Goal: Information Seeking & Learning: Learn about a topic

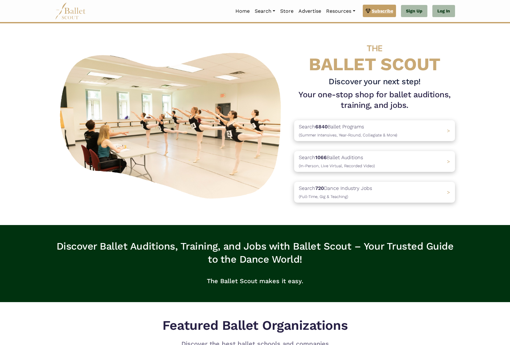
click at [391, 9] on span "Subscribe" at bounding box center [382, 10] width 21 height 7
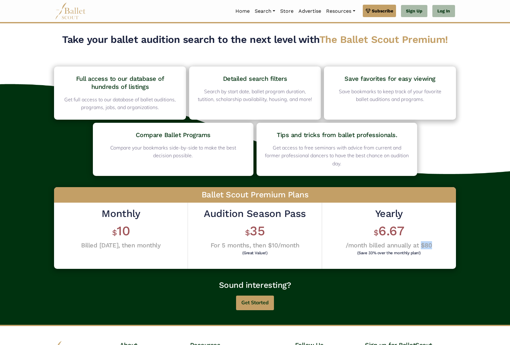
drag, startPoint x: 432, startPoint y: 235, endPoint x: 422, endPoint y: 236, distance: 10.6
click at [422, 236] on div "Yearly $ 6.67 /month billed annually at $80 (Save 33% over the monthly plan!)" at bounding box center [389, 235] width 134 height 66
click at [422, 241] on h4 "/month billed annually at $80" at bounding box center [389, 245] width 86 height 8
drag, startPoint x: 422, startPoint y: 236, endPoint x: 435, endPoint y: 235, distance: 13.7
click at [435, 235] on div "Yearly $ 6.67 /month billed annually at $80 (Save 33% over the monthly plan!)" at bounding box center [389, 235] width 134 height 66
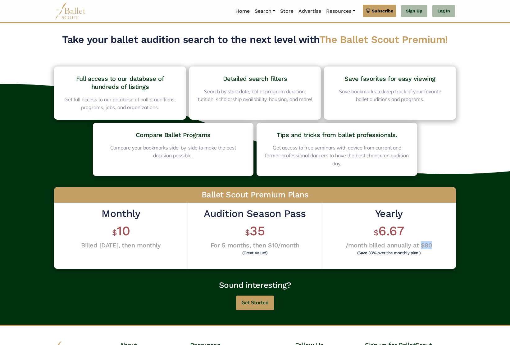
click at [434, 235] on div "Yearly $ 6.67 /month billed annually at $80 (Save 33% over the monthly plan!)" at bounding box center [389, 235] width 134 height 66
drag, startPoint x: 434, startPoint y: 235, endPoint x: 369, endPoint y: 203, distance: 72.1
click at [369, 203] on div "Yearly $ 6.67 /month billed annually at $80 (Save 33% over the monthly plan!)" at bounding box center [389, 235] width 134 height 66
click at [375, 207] on h2 "Yearly" at bounding box center [389, 213] width 86 height 13
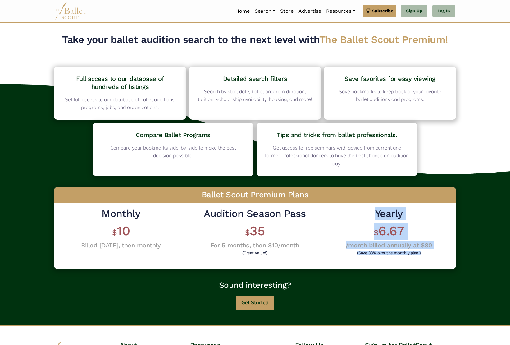
drag, startPoint x: 375, startPoint y: 204, endPoint x: 428, endPoint y: 243, distance: 66.6
click at [428, 243] on div "Yearly $ 6.67 /month billed annually at $80 (Save 33% over the monthly plan!)" at bounding box center [389, 231] width 86 height 49
drag, startPoint x: 436, startPoint y: 241, endPoint x: 291, endPoint y: 239, distance: 145.3
click at [436, 241] on div "Yearly $ 6.67 /month billed annually at $80 (Save 33% over the monthly plan!)" at bounding box center [389, 235] width 134 height 66
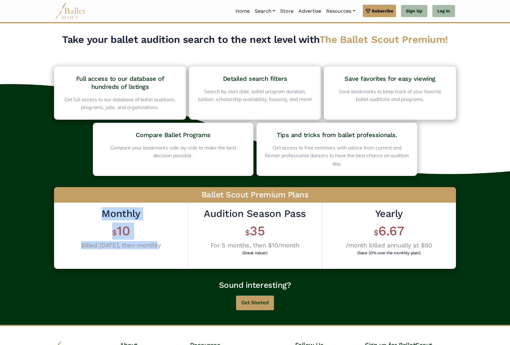
drag, startPoint x: 141, startPoint y: 222, endPoint x: 163, endPoint y: 233, distance: 25.1
click at [163, 233] on div "Monthly $ 10 Billed today, then monthly" at bounding box center [121, 235] width 134 height 66
click at [300, 241] on h4 "For 5 months, then $10/month" at bounding box center [255, 245] width 102 height 8
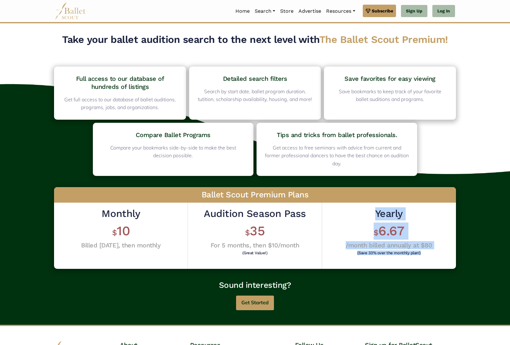
drag, startPoint x: 370, startPoint y: 201, endPoint x: 434, endPoint y: 244, distance: 76.3
click at [434, 244] on div "Yearly $ 6.67 /month billed annually at $80 (Save 33% over the monthly plan!)" at bounding box center [389, 235] width 134 height 66
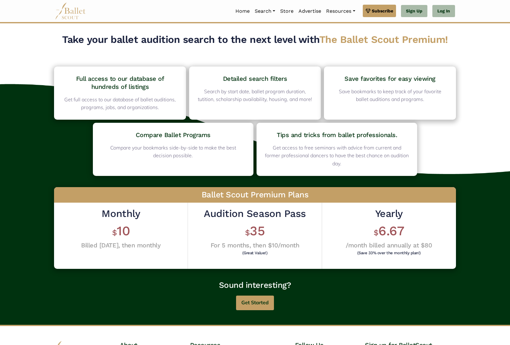
click at [175, 12] on div "Home Search Organizations Programs Auditions Jobs" at bounding box center [273, 11] width 364 height 13
drag, startPoint x: 76, startPoint y: 77, endPoint x: 148, endPoint y: 85, distance: 72.8
click at [148, 85] on h4 "Full access to our database of hundreds of listings" at bounding box center [120, 83] width 116 height 16
click at [155, 85] on h4 "Full access to our database of hundreds of listings" at bounding box center [120, 83] width 116 height 16
drag, startPoint x: 150, startPoint y: 86, endPoint x: 68, endPoint y: 77, distance: 82.5
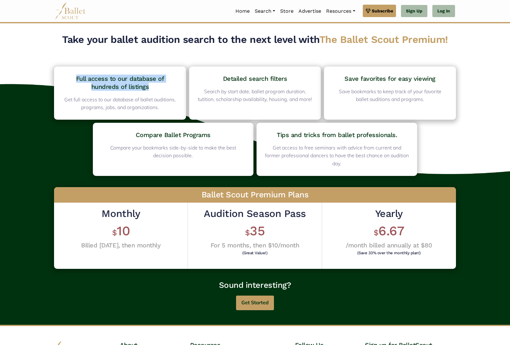
click at [68, 77] on h4 "Full access to our database of hundreds of listings" at bounding box center [120, 83] width 116 height 16
click at [90, 81] on h4 "Full access to our database of hundreds of listings" at bounding box center [120, 83] width 116 height 16
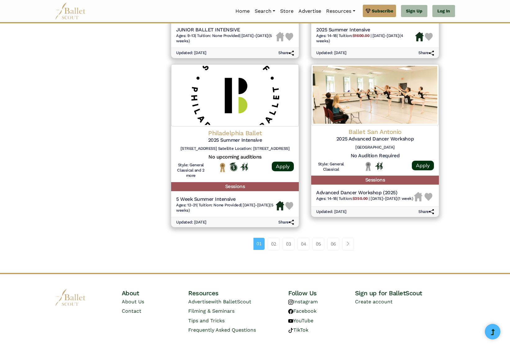
scroll to position [771, 0]
click at [348, 242] on span "Page navigation example" at bounding box center [348, 244] width 4 height 4
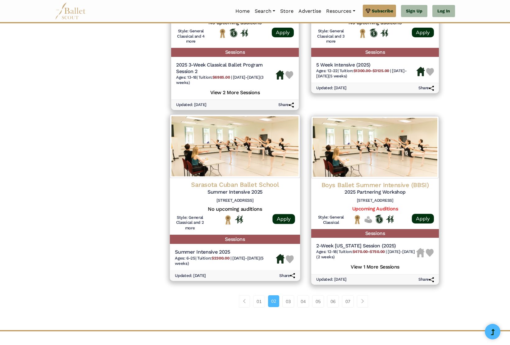
scroll to position [785, 0]
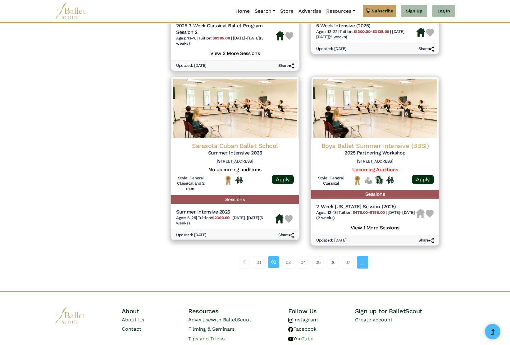
click at [362, 260] on span "Page navigation example" at bounding box center [362, 262] width 4 height 4
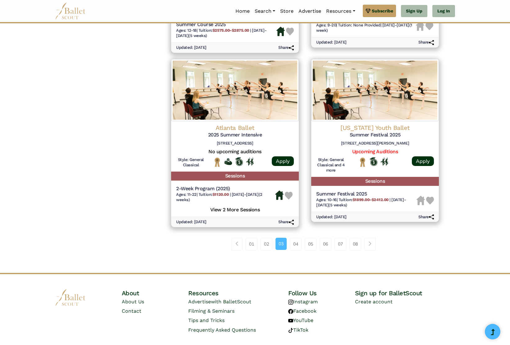
scroll to position [776, 0]
click at [373, 238] on link "Page navigation example" at bounding box center [369, 244] width 11 height 12
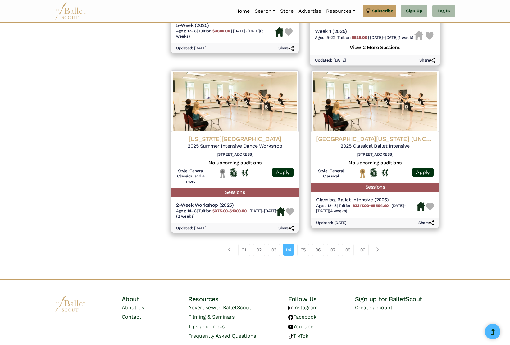
scroll to position [775, 0]
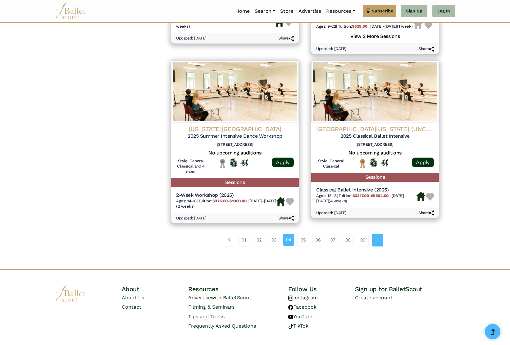
click at [378, 237] on span "Page navigation example" at bounding box center [377, 239] width 4 height 4
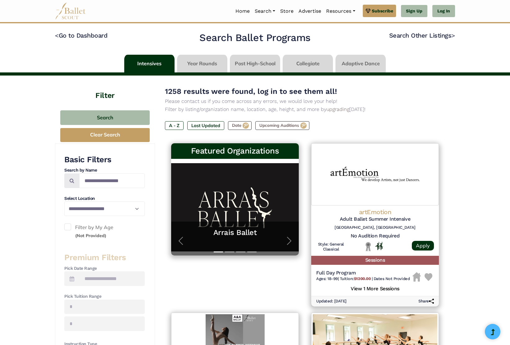
click at [92, 252] on h3 "Premium Filters" at bounding box center [104, 257] width 80 height 11
click at [102, 180] on input "Search by names..." at bounding box center [112, 180] width 66 height 15
click at [129, 179] on input "Search by names..." at bounding box center [112, 180] width 66 height 15
click at [69, 223] on span at bounding box center [67, 226] width 7 height 7
click at [67, 225] on span at bounding box center [67, 226] width 7 height 7
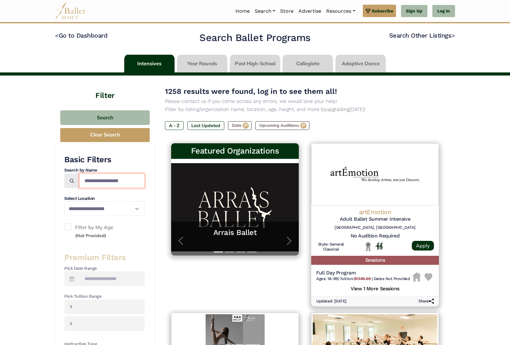
click at [103, 179] on input "Search by names..." at bounding box center [112, 180] width 66 height 15
click at [239, 127] on label "Date" at bounding box center [240, 125] width 24 height 9
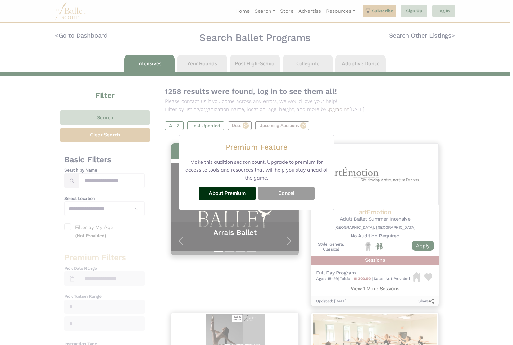
click at [284, 187] on button "Cancel" at bounding box center [286, 193] width 56 height 12
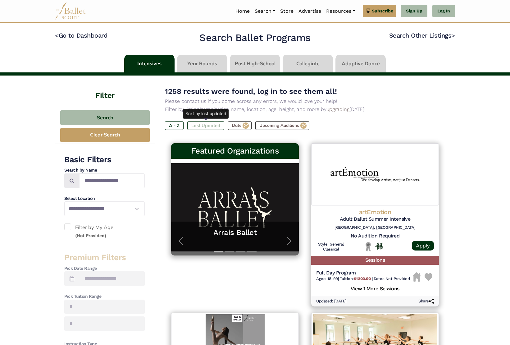
click at [210, 122] on label "Last Updated" at bounding box center [205, 125] width 37 height 9
click at [250, 101] on p "Please contact us if you come across any errors, we would love your help!" at bounding box center [305, 101] width 280 height 8
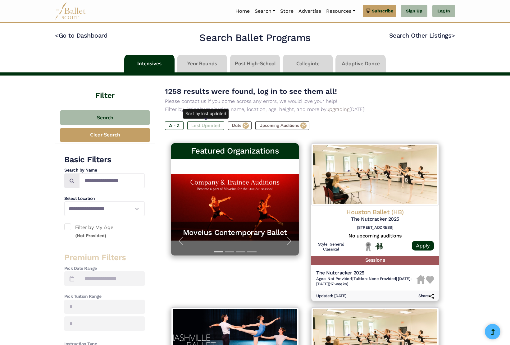
click at [203, 126] on label "Last Updated" at bounding box center [205, 125] width 37 height 9
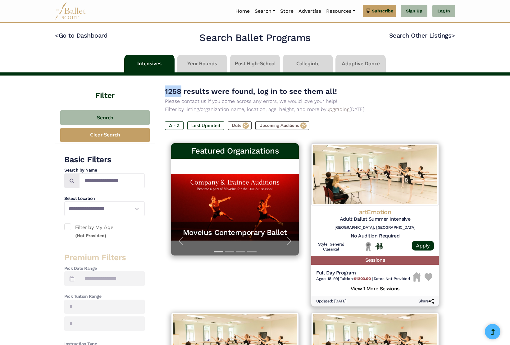
drag, startPoint x: 181, startPoint y: 92, endPoint x: 164, endPoint y: 92, distance: 16.8
click at [170, 93] on span "1258 results were found, log in to see them all!" at bounding box center [251, 91] width 172 height 9
select select "**"
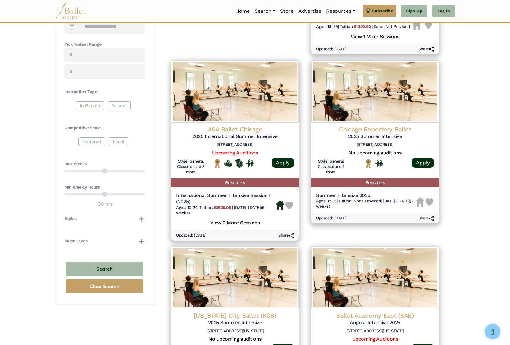
scroll to position [253, 0]
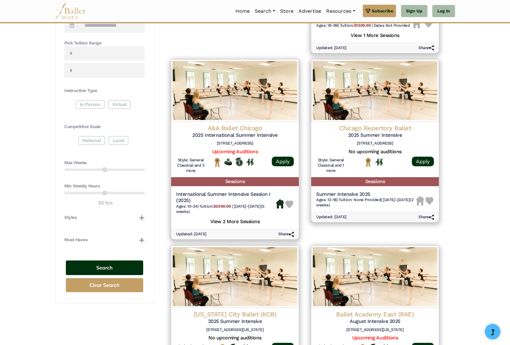
click at [111, 262] on button "Search" at bounding box center [104, 267] width 77 height 15
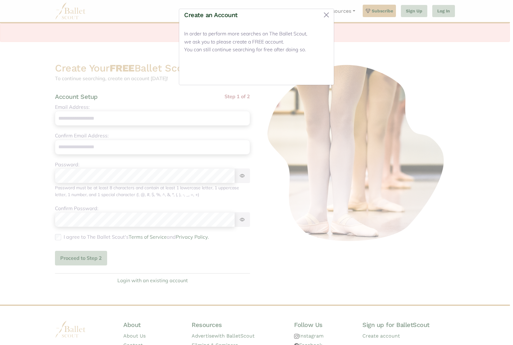
click at [317, 72] on button "Close" at bounding box center [316, 72] width 23 height 15
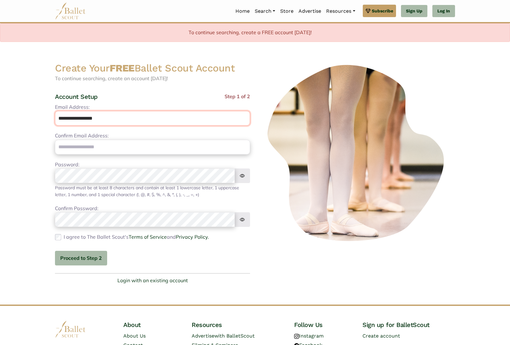
type input "**********"
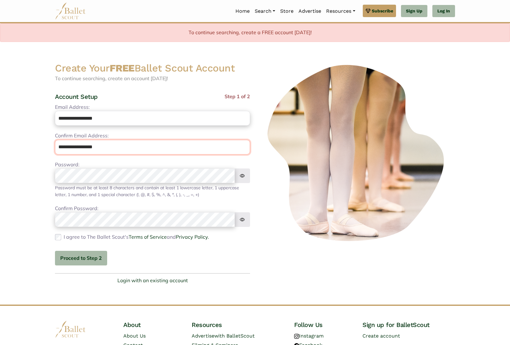
type input "**********"
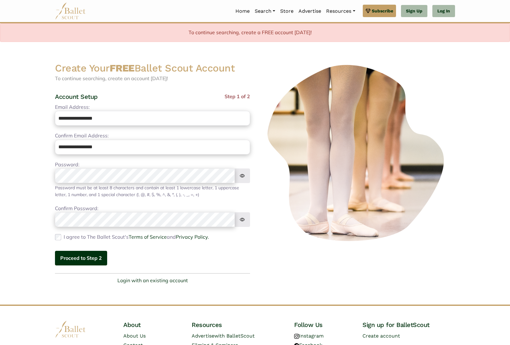
click at [83, 260] on button "Proceed to Step 2" at bounding box center [81, 258] width 52 height 15
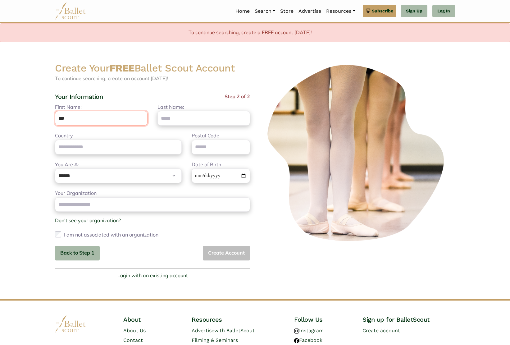
type input "***"
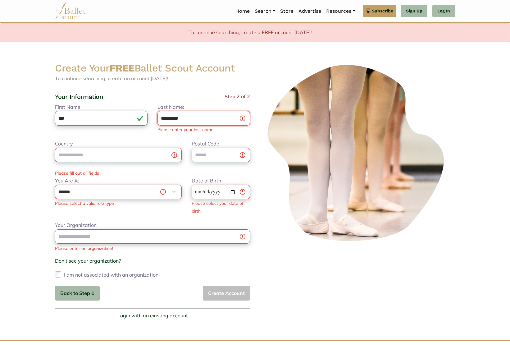
type input "*********"
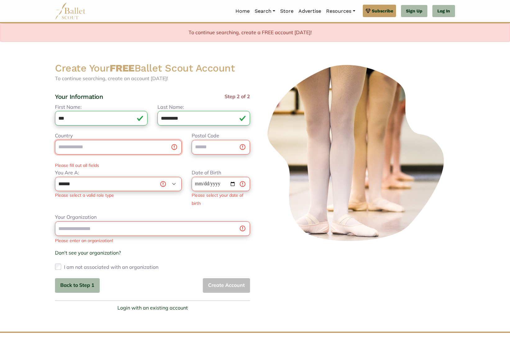
type input "*"
type input "**********"
type input "*****"
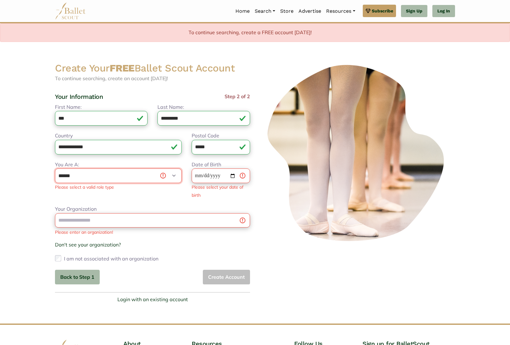
select select "***"
click at [211, 171] on input "Dancer's Date of Birth" at bounding box center [221, 175] width 58 height 15
click at [197, 174] on input "Dancer's Date of Birth" at bounding box center [221, 175] width 58 height 15
type input "**********"
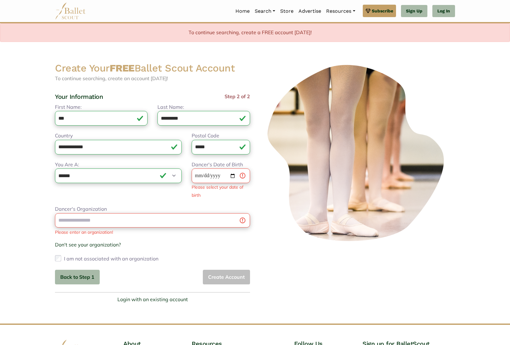
type input "**********"
click at [256, 257] on div at bounding box center [357, 183] width 205 height 242
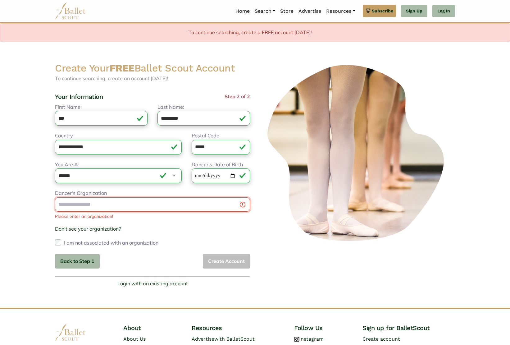
click at [233, 205] on input "Dancer's Organization" at bounding box center [152, 204] width 195 height 15
click at [244, 206] on input "Dancer's Organization" at bounding box center [152, 204] width 195 height 15
type input "*"
type input "**********"
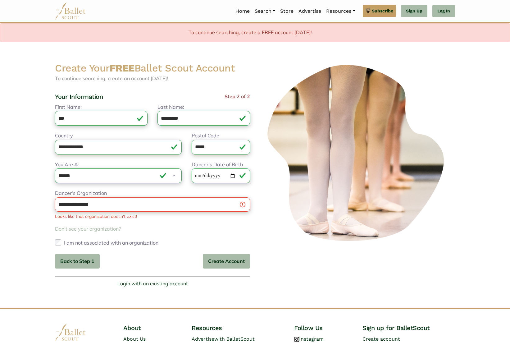
click at [104, 230] on link "Don't see your organization?" at bounding box center [152, 229] width 195 height 8
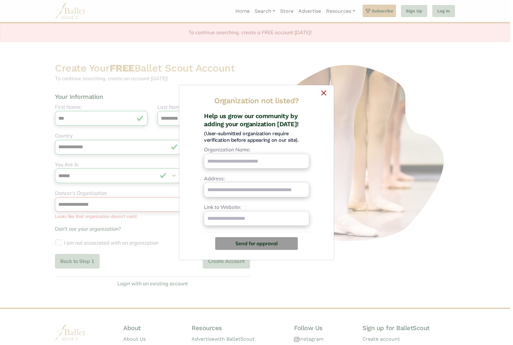
click at [324, 92] on button "×" at bounding box center [256, 92] width 145 height 4
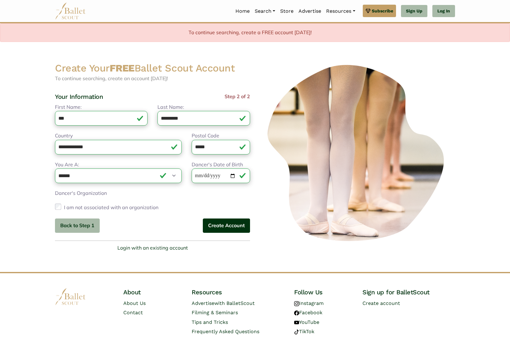
click at [237, 230] on button "Create Account" at bounding box center [226, 225] width 47 height 15
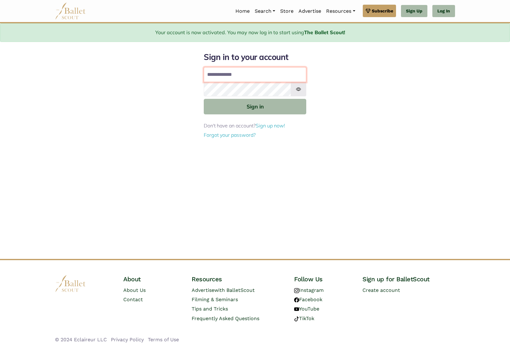
type input "**********"
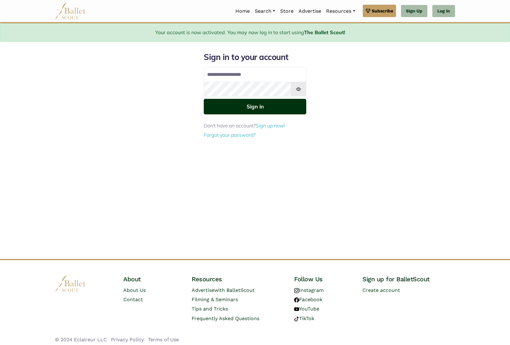
click at [255, 107] on button "Sign in" at bounding box center [255, 106] width 102 height 15
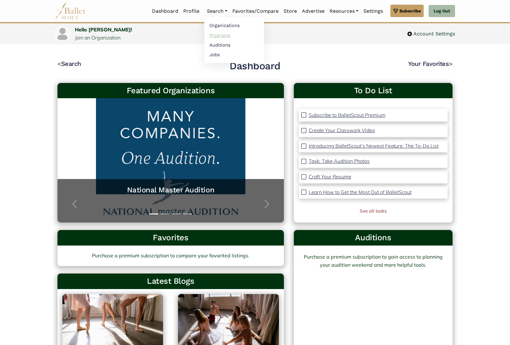
click at [216, 35] on link "Programs" at bounding box center [234, 35] width 60 height 10
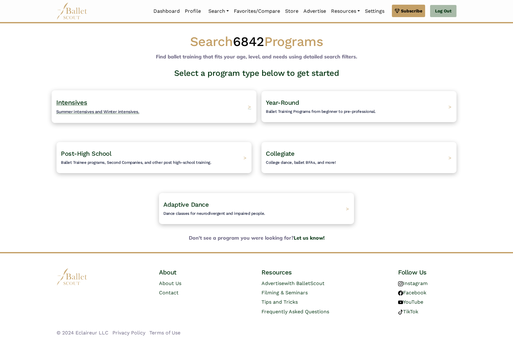
click at [61, 108] on h4 "Intensives Summer intensives and Winter intensives." at bounding box center [97, 106] width 83 height 17
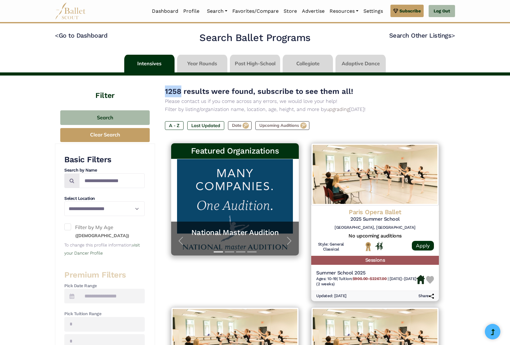
drag, startPoint x: 182, startPoint y: 91, endPoint x: 164, endPoint y: 91, distance: 18.0
click at [166, 91] on span "1258 results were found, subscribe to see them all!" at bounding box center [259, 91] width 188 height 9
select select "**"
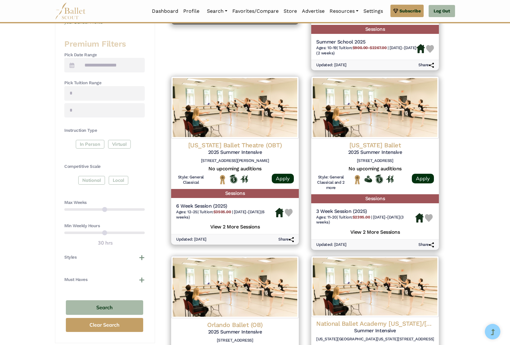
scroll to position [230, 0]
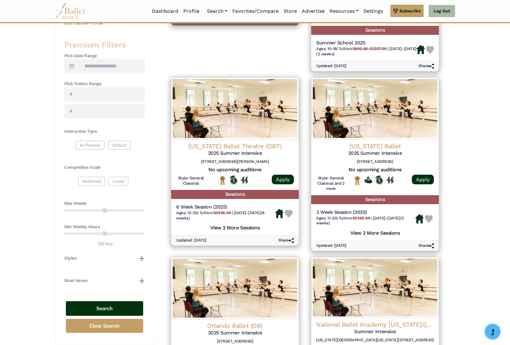
click at [100, 305] on button "Search" at bounding box center [104, 308] width 77 height 15
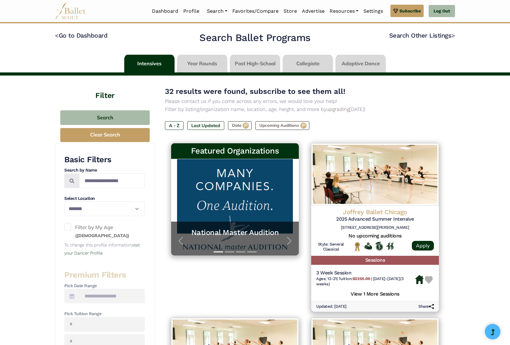
select select "**"
drag, startPoint x: 180, startPoint y: 91, endPoint x: 158, endPoint y: 92, distance: 22.4
click at [197, 91] on span "32 results were found, subscribe to see them all!" at bounding box center [255, 91] width 180 height 9
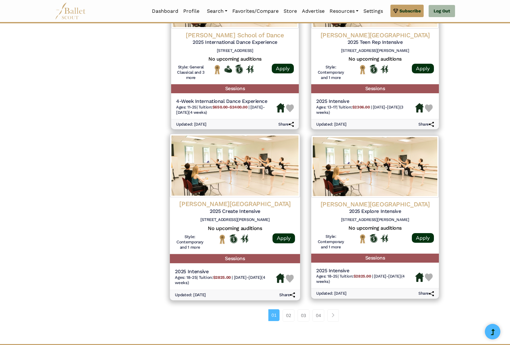
scroll to position [716, 0]
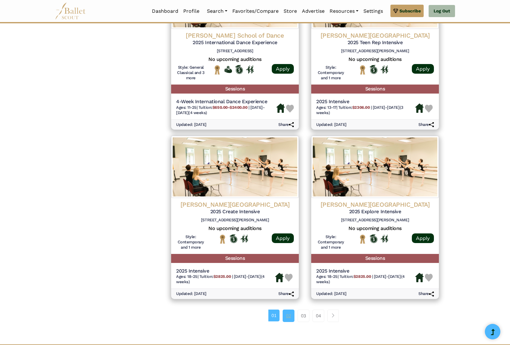
click at [291, 309] on link "02" at bounding box center [288, 315] width 12 height 12
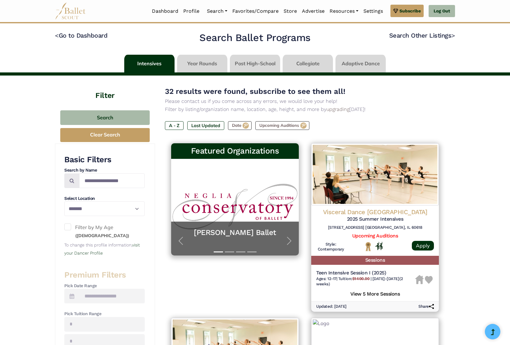
select select "**"
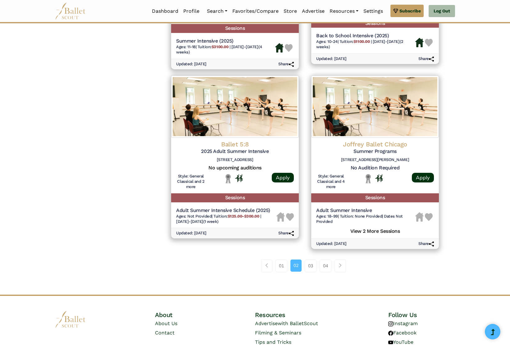
scroll to position [759, 0]
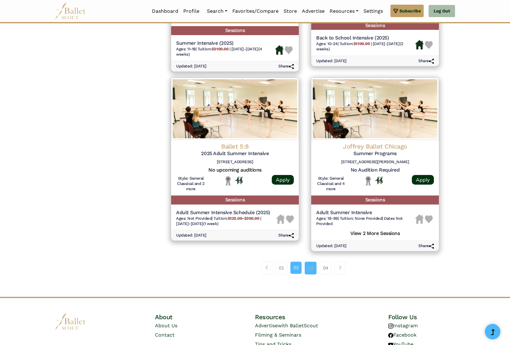
click at [307, 261] on link "03" at bounding box center [311, 267] width 12 height 12
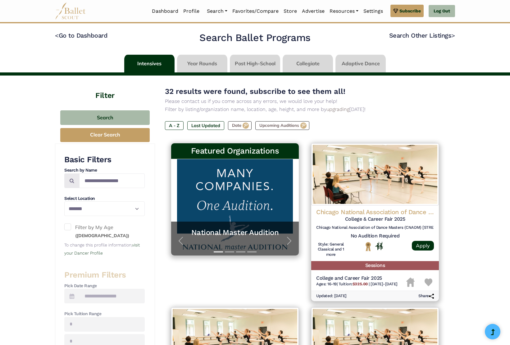
select select "**"
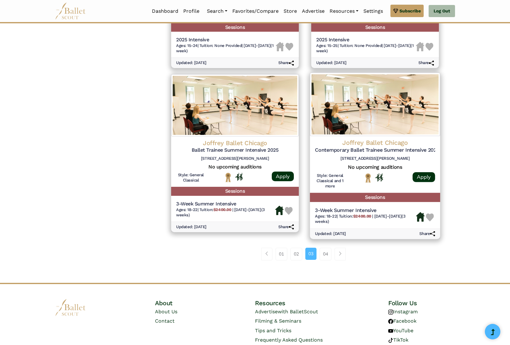
scroll to position [758, 0]
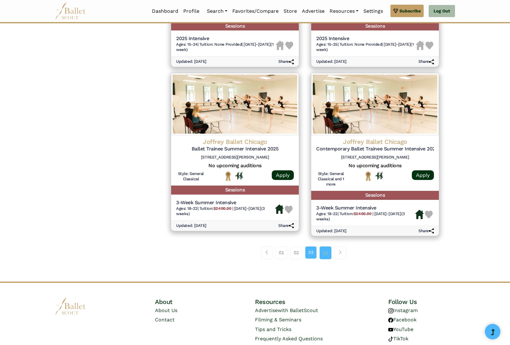
click at [326, 246] on link "04" at bounding box center [325, 252] width 12 height 12
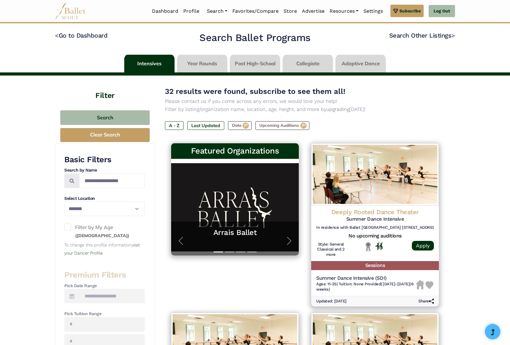
select select "**"
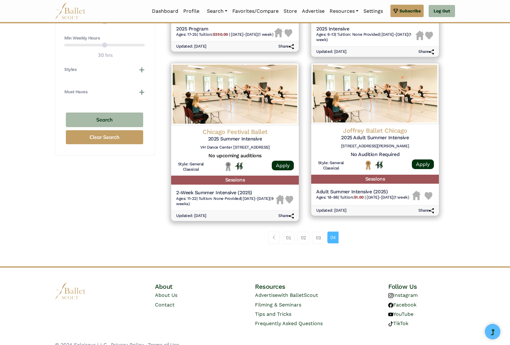
scroll to position [418, 0]
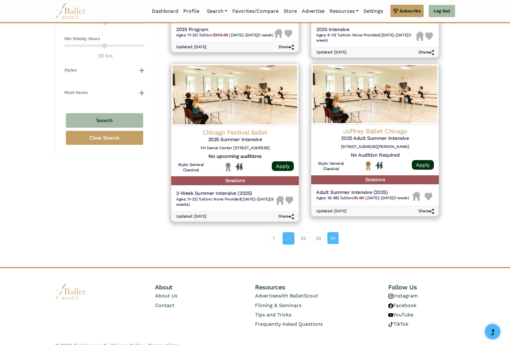
click at [286, 232] on link "01" at bounding box center [288, 238] width 12 height 12
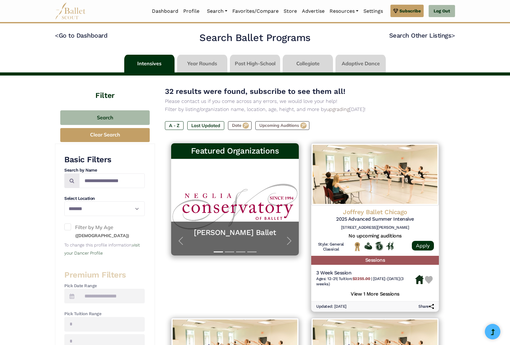
select select "**"
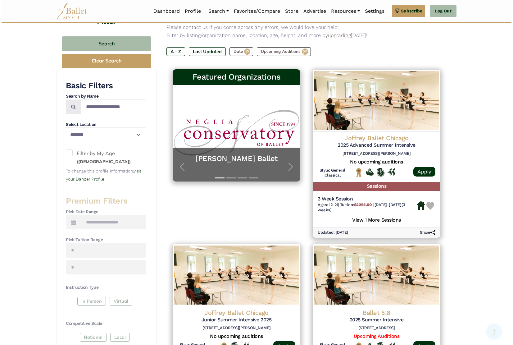
scroll to position [72, 0]
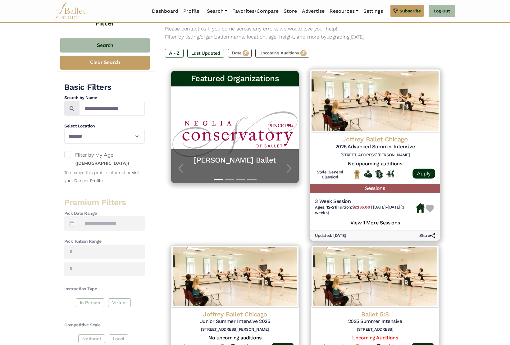
click at [373, 160] on h5 "No upcoming auditions" at bounding box center [375, 163] width 120 height 7
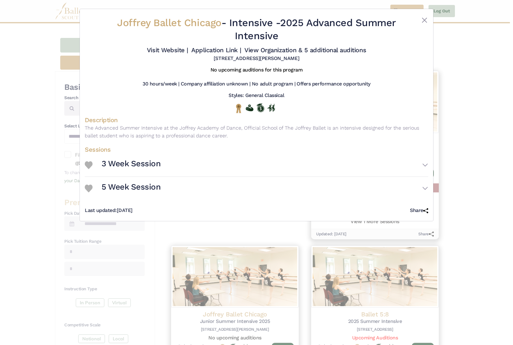
click at [427, 170] on button "3 Week Session" at bounding box center [265, 165] width 327 height 18
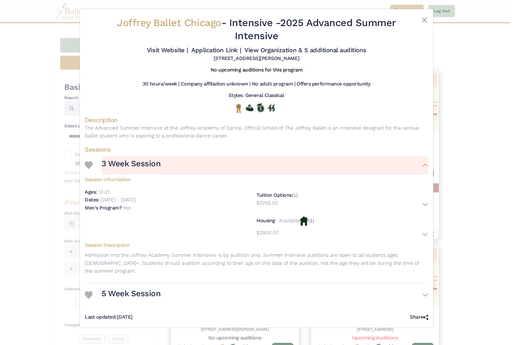
click at [427, 210] on button "$2255.00" at bounding box center [342, 204] width 172 height 11
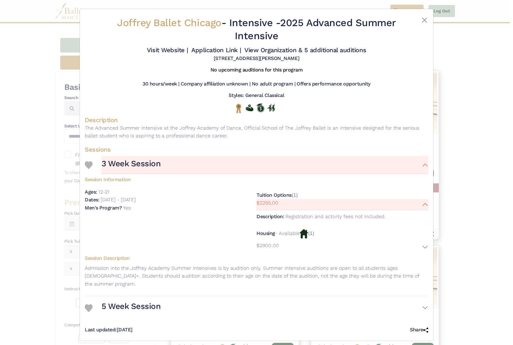
click at [425, 210] on button "$2255.00" at bounding box center [342, 204] width 172 height 11
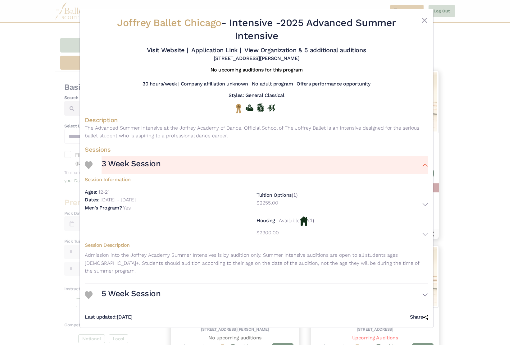
click at [265, 207] on p "$2255.00" at bounding box center [267, 203] width 22 height 8
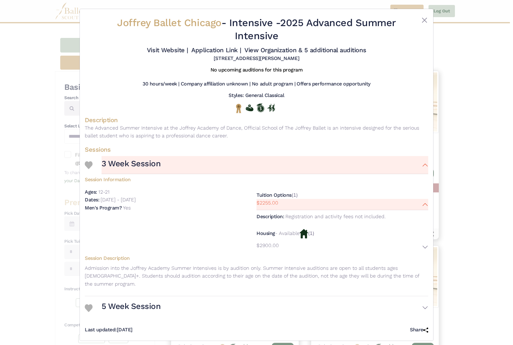
click at [264, 207] on p "$2255.00" at bounding box center [267, 203] width 22 height 8
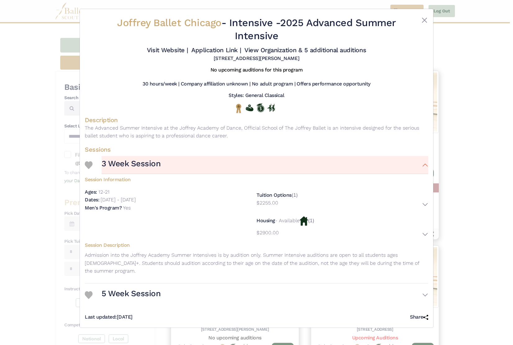
click at [424, 292] on button "5 Week Session" at bounding box center [265, 295] width 327 height 18
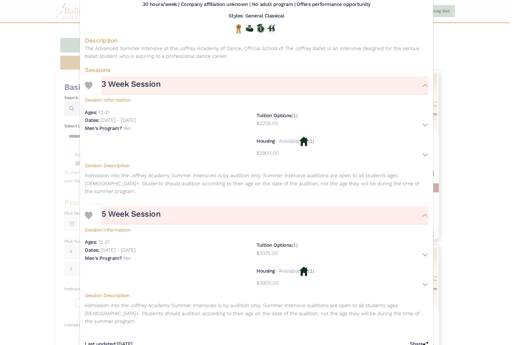
scroll to position [76, 0]
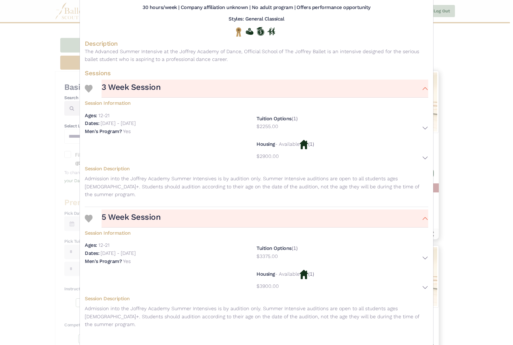
drag, startPoint x: 112, startPoint y: 121, endPoint x: 81, endPoint y: 123, distance: 30.5
click at [81, 123] on div "Joffrey Ballet Chicago - Intensive - 2025 Advanced Summer Intensive Visit Websi…" at bounding box center [256, 145] width 353 height 425
click at [92, 118] on h5 "Ages:" at bounding box center [91, 115] width 12 height 6
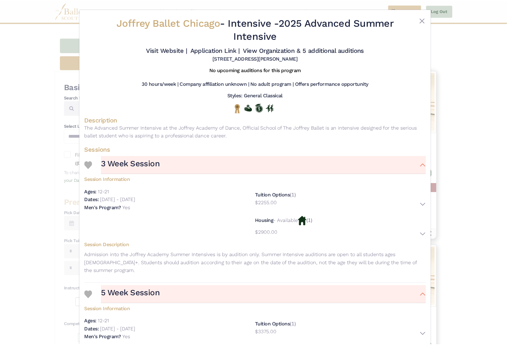
scroll to position [0, 0]
click at [422, 19] on button "Close" at bounding box center [424, 19] width 7 height 7
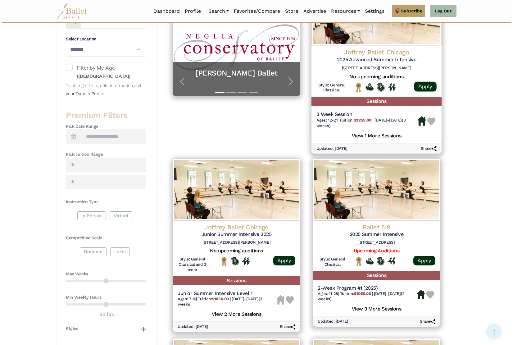
scroll to position [164, 0]
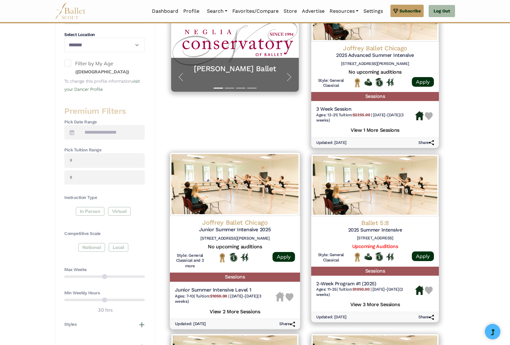
click at [219, 200] on img at bounding box center [235, 183] width 130 height 63
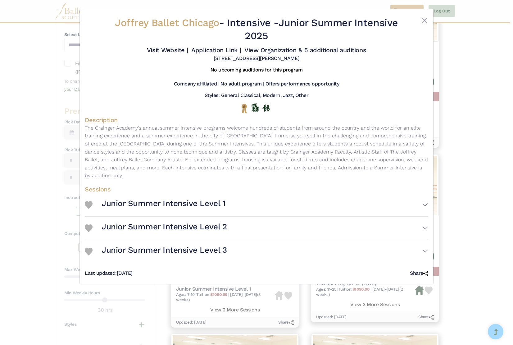
click at [131, 202] on h3 "Junior Summer Intensive Level 1" at bounding box center [164, 203] width 124 height 11
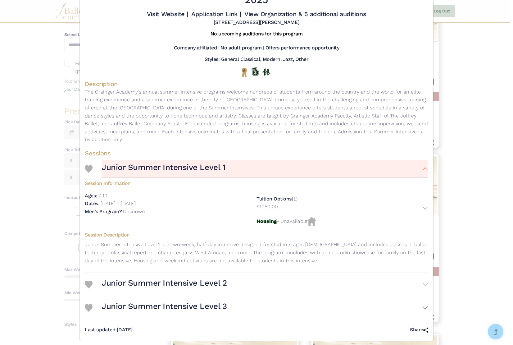
scroll to position [36, 0]
drag, startPoint x: 97, startPoint y: 193, endPoint x: 135, endPoint y: 191, distance: 38.6
click at [135, 192] on div "Ages: 7-10" at bounding box center [171, 196] width 172 height 8
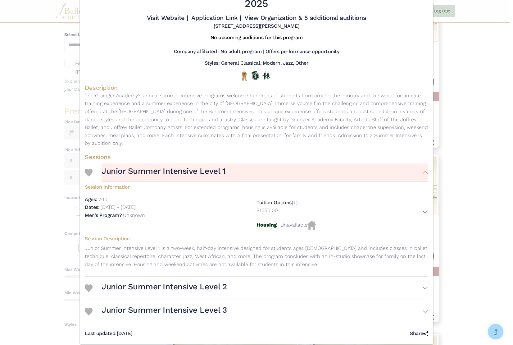
click at [110, 197] on div "Ages: 7-10" at bounding box center [171, 199] width 172 height 8
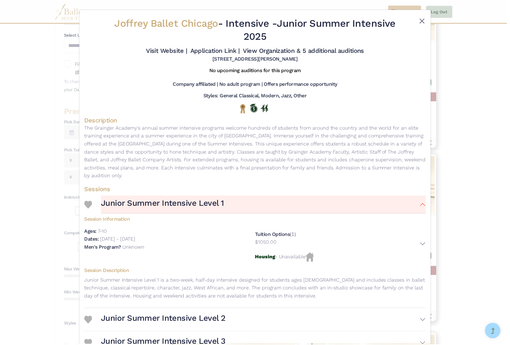
scroll to position [0, 0]
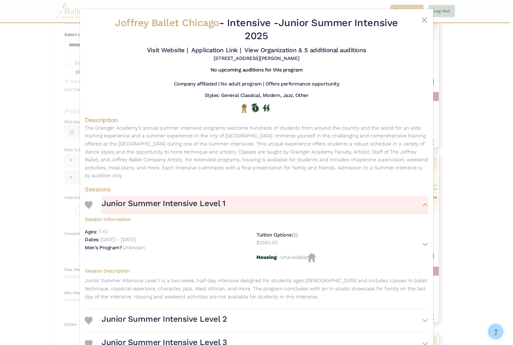
click at [423, 18] on button "Close" at bounding box center [424, 19] width 7 height 7
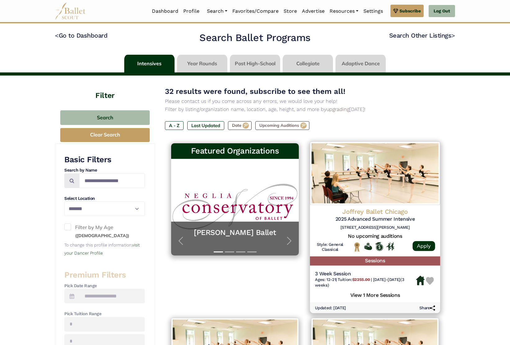
click at [373, 220] on h5 "2025 Advanced Summer Intensive" at bounding box center [375, 218] width 120 height 7
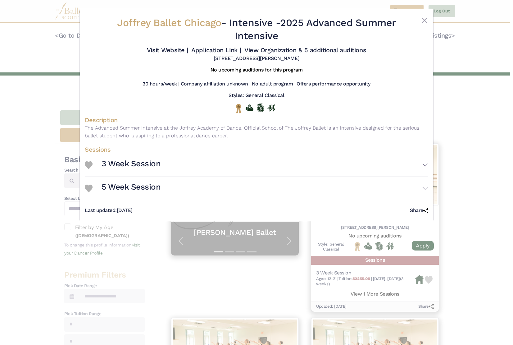
click at [136, 168] on h3 "3 Week Session" at bounding box center [131, 163] width 59 height 11
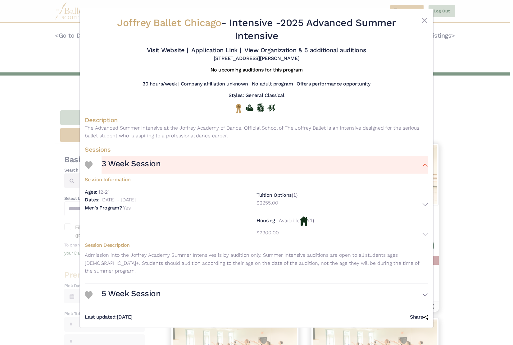
click at [170, 286] on button "5 Week Session" at bounding box center [265, 295] width 327 height 18
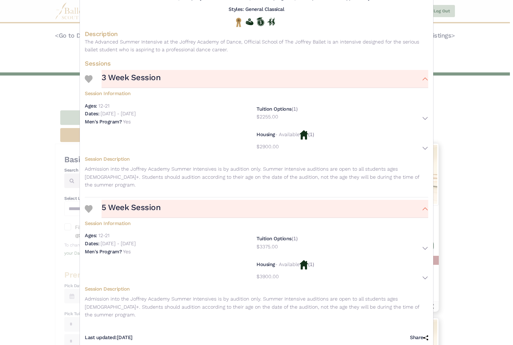
scroll to position [85, 0]
drag, startPoint x: 97, startPoint y: 326, endPoint x: 153, endPoint y: 325, distance: 55.9
click at [153, 328] on div "Last updated: Nov. 15, 2024 Share" at bounding box center [256, 336] width 343 height 16
click at [158, 328] on div "Last updated: Nov. 15, 2024 Share" at bounding box center [256, 336] width 343 height 16
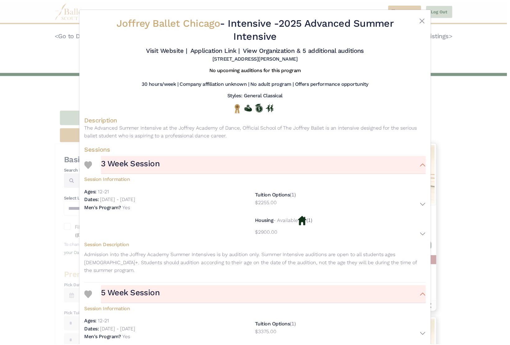
scroll to position [0, 0]
click at [425, 20] on button "Close" at bounding box center [424, 19] width 7 height 7
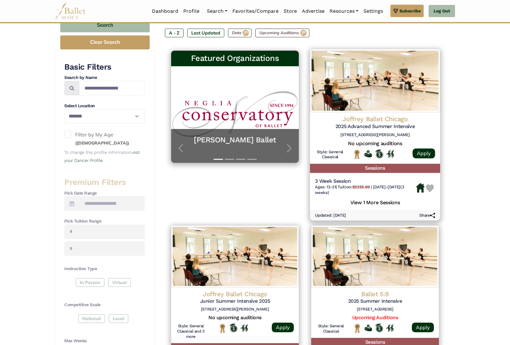
scroll to position [92, 0]
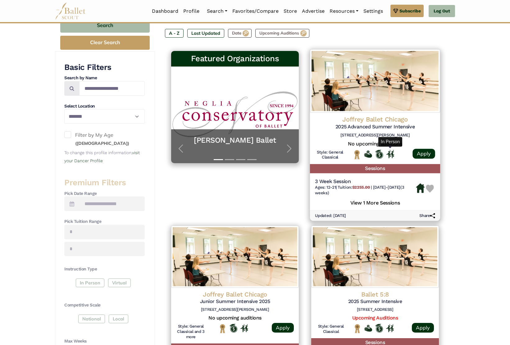
click at [390, 152] on img "In Person" at bounding box center [390, 154] width 8 height 8
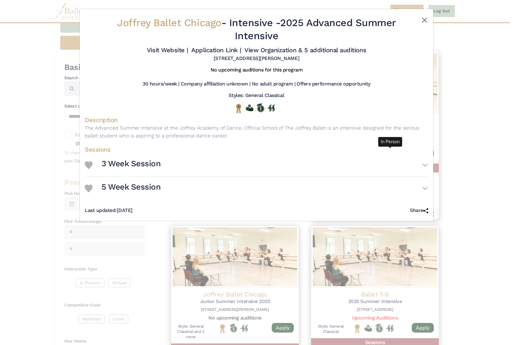
click at [427, 21] on button "Close" at bounding box center [424, 19] width 7 height 7
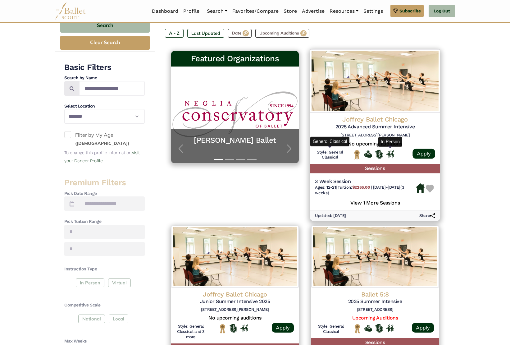
click at [332, 153] on h6 "Style: General Classical" at bounding box center [330, 154] width 30 height 11
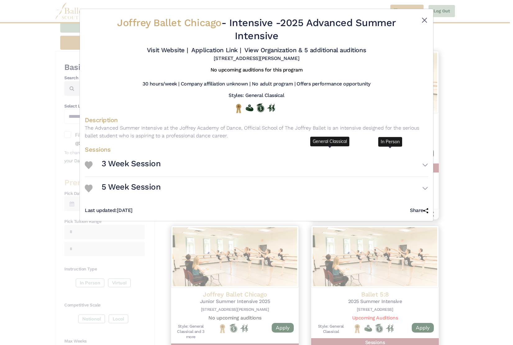
click at [422, 19] on button "Close" at bounding box center [424, 19] width 7 height 7
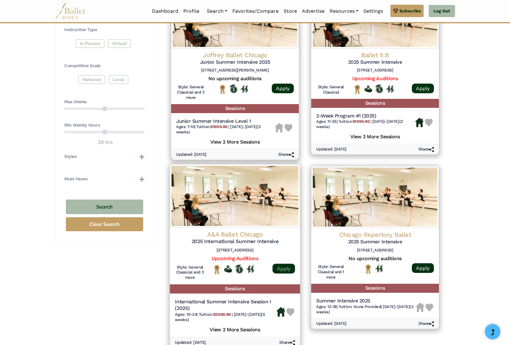
scroll to position [331, 0]
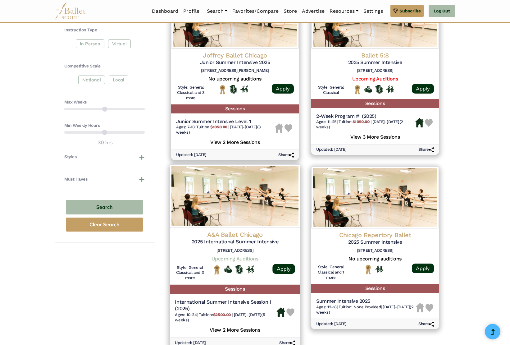
click at [230, 255] on link "Upcoming Auditions" at bounding box center [234, 258] width 47 height 6
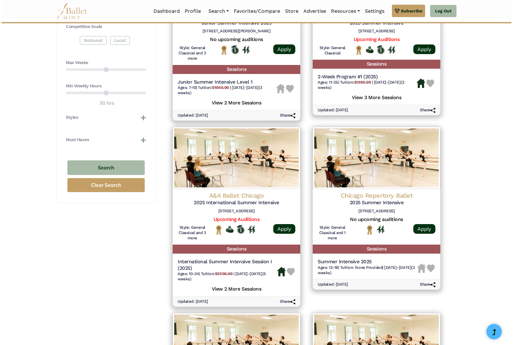
scroll to position [404, 0]
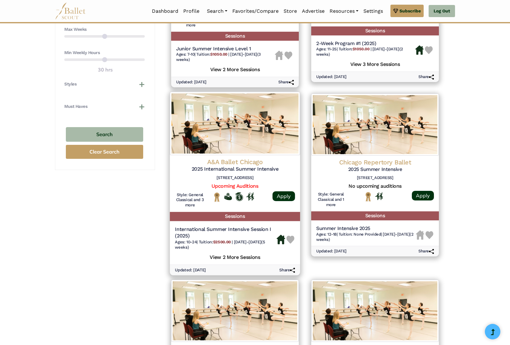
click at [234, 252] on h5 "View 2 More Sessions" at bounding box center [235, 256] width 120 height 8
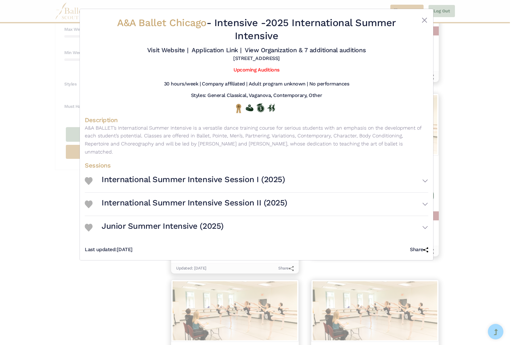
click at [190, 179] on h3 "International Summer Intensive Session I (2025)" at bounding box center [193, 179] width 183 height 11
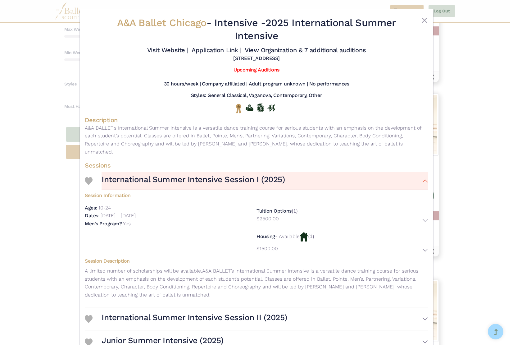
scroll to position [0, 0]
click at [246, 312] on h3 "International Summer Intensive Session II (2025)" at bounding box center [195, 317] width 186 height 11
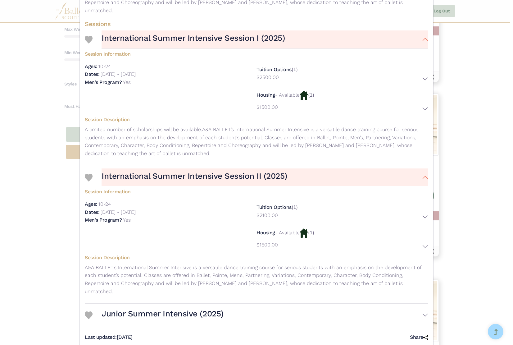
scroll to position [139, 0]
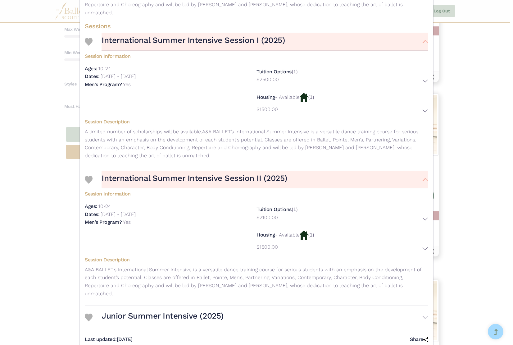
click at [191, 310] on h3 "Junior Summer Intensive (2025)" at bounding box center [163, 315] width 122 height 11
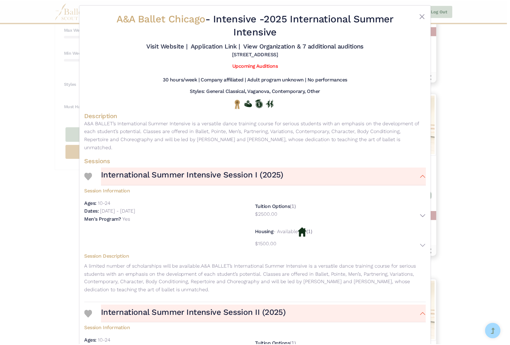
scroll to position [0, 0]
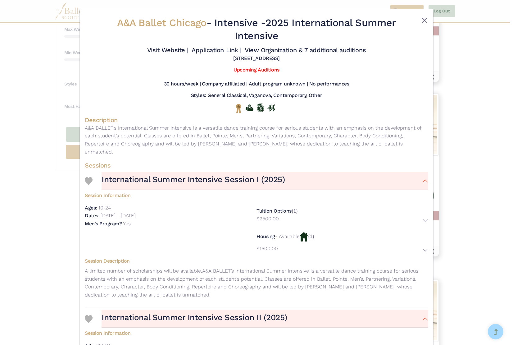
click at [422, 20] on button "Close" at bounding box center [424, 19] width 7 height 7
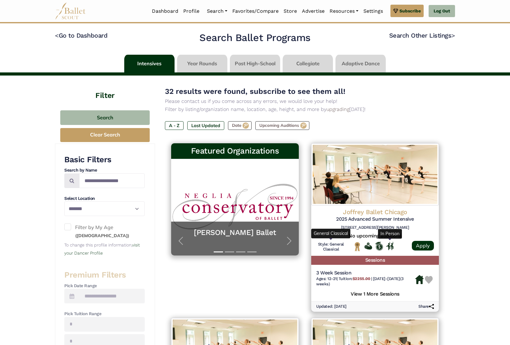
click at [204, 62] on link at bounding box center [202, 64] width 50 height 18
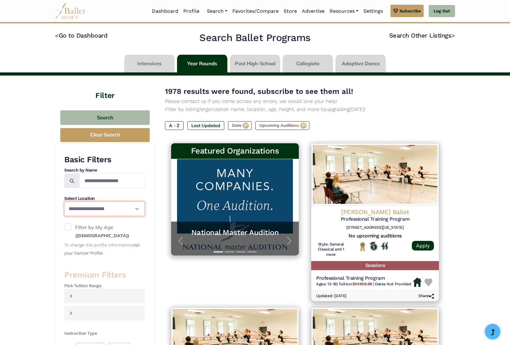
select select "**"
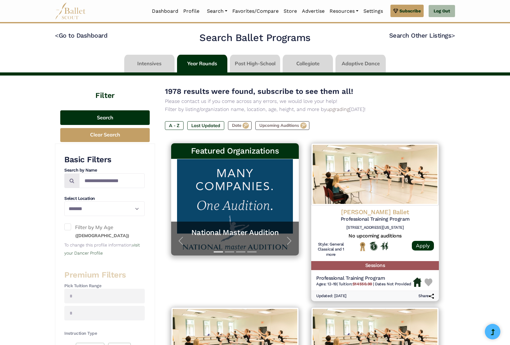
click at [107, 114] on button "Search" at bounding box center [104, 117] width 89 height 15
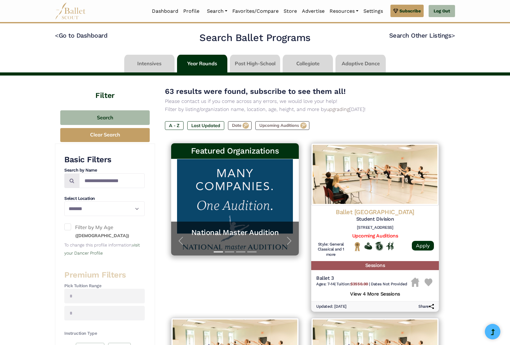
select select "**"
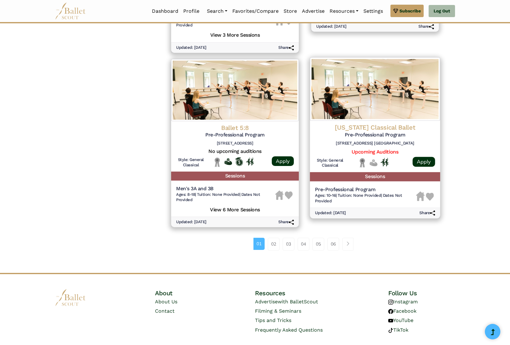
scroll to position [781, 0]
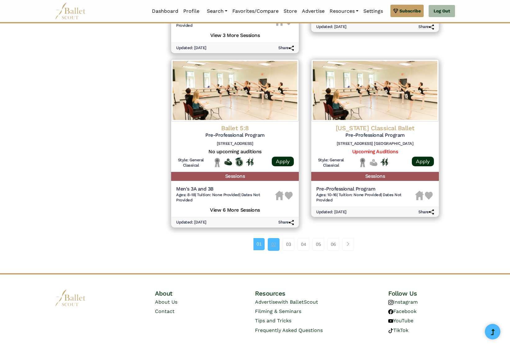
click at [271, 238] on link "02" at bounding box center [274, 244] width 12 height 12
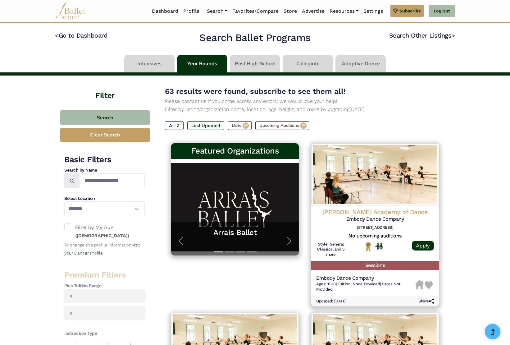
select select "**"
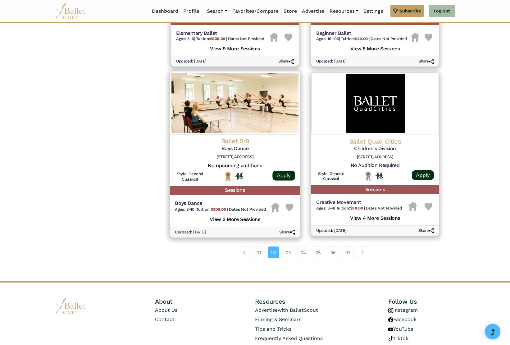
scroll to position [750, 0]
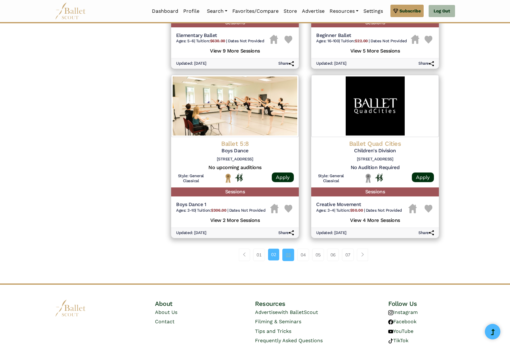
click at [288, 248] on link "03" at bounding box center [288, 254] width 12 height 12
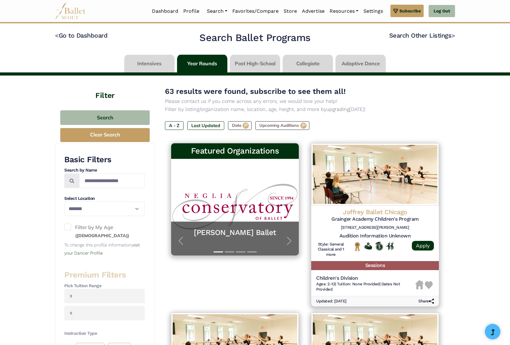
select select "**"
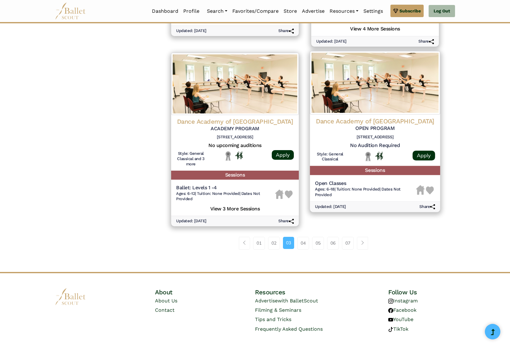
scroll to position [781, 0]
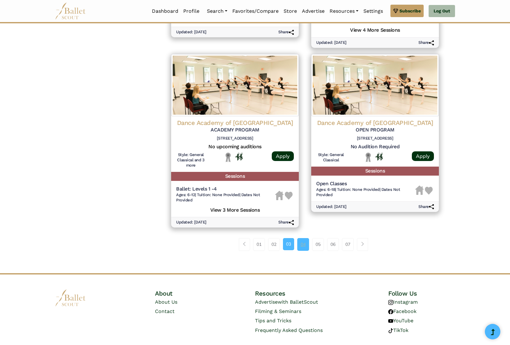
click at [305, 238] on link "04" at bounding box center [303, 244] width 12 height 12
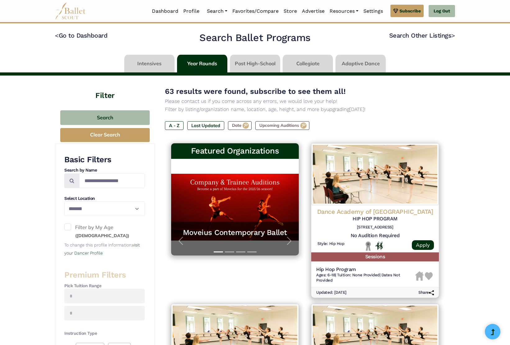
select select "**"
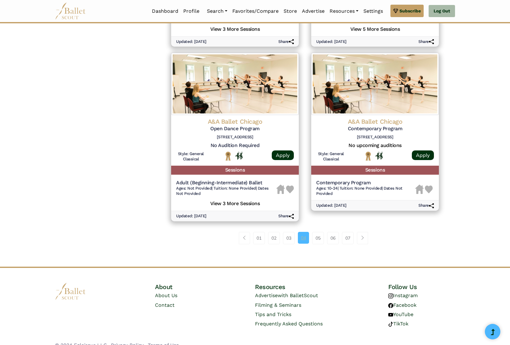
scroll to position [779, 0]
click at [314, 232] on link "05" at bounding box center [318, 238] width 12 height 12
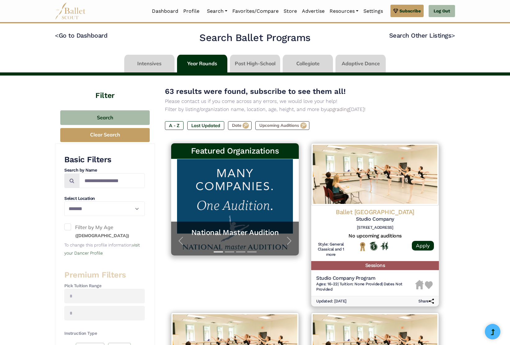
select select "**"
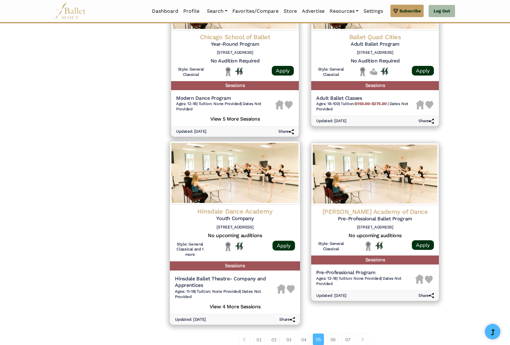
scroll to position [693, 0]
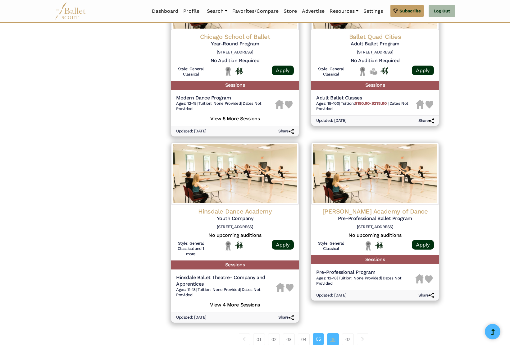
click at [338, 333] on link "06" at bounding box center [333, 339] width 12 height 12
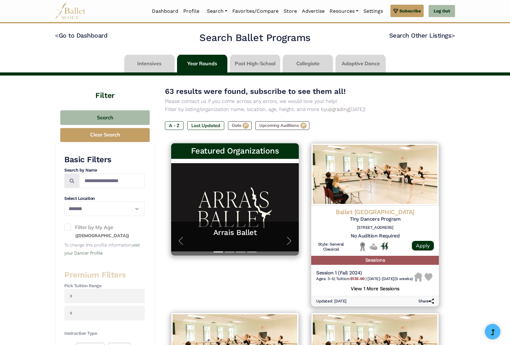
select select "**"
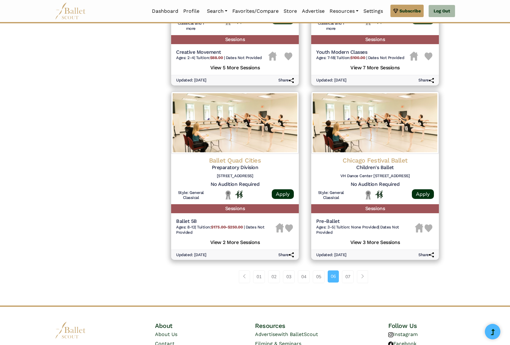
scroll to position [732, 0]
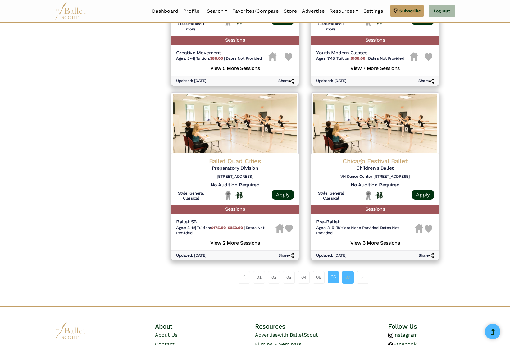
click at [348, 271] on link "07" at bounding box center [348, 277] width 12 height 12
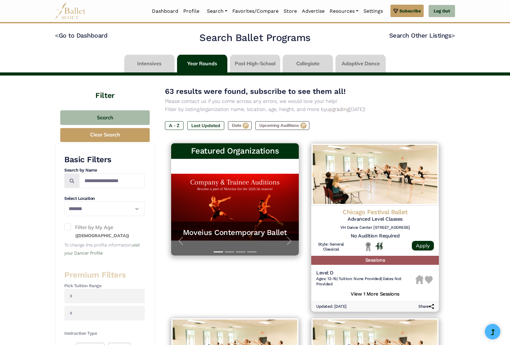
select select "**"
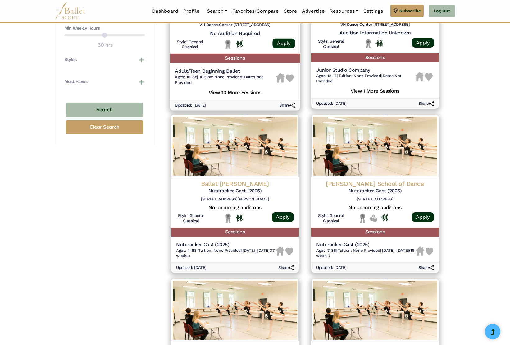
scroll to position [376, 0]
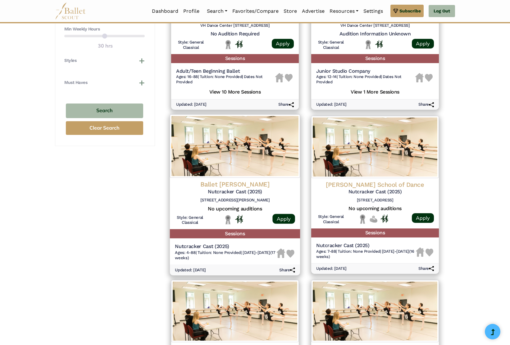
click at [241, 180] on h4 "Ballet Legere" at bounding box center [235, 184] width 120 height 8
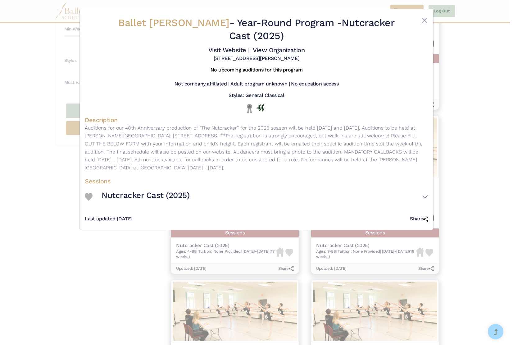
drag, startPoint x: 85, startPoint y: 134, endPoint x: 201, endPoint y: 177, distance: 122.7
click at [201, 172] on p "Auditions for our 40th Anniversary production of “The Nutcracker” for the 2025 …" at bounding box center [256, 148] width 343 height 48
click at [184, 172] on p "Auditions for our 40th Anniversary production of “The Nutcracker” for the 2025 …" at bounding box center [256, 148] width 343 height 48
click at [424, 19] on button "Close" at bounding box center [424, 19] width 7 height 7
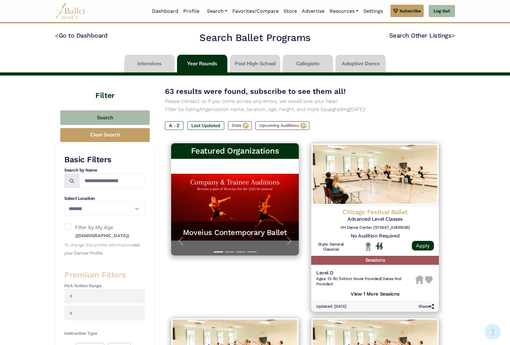
scroll to position [0, 0]
click at [149, 59] on link at bounding box center [149, 64] width 50 height 18
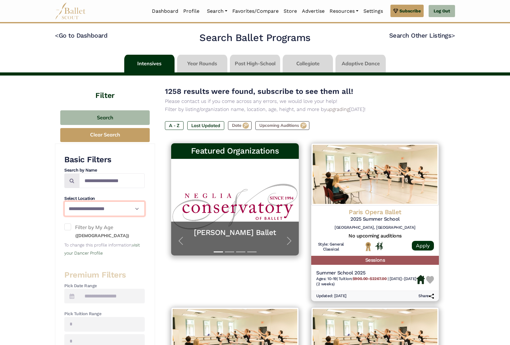
select select "**"
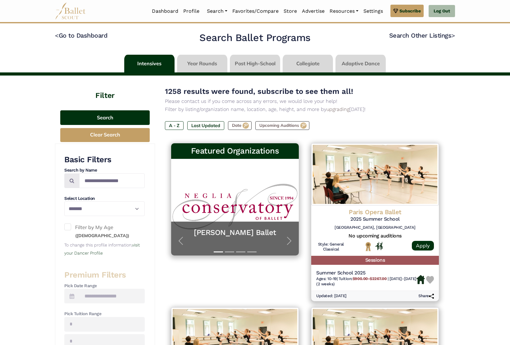
click at [129, 119] on button "Search" at bounding box center [104, 117] width 89 height 15
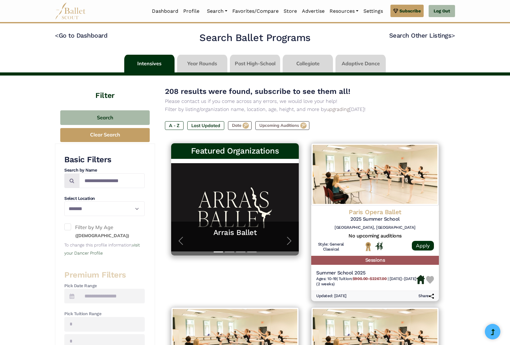
select select "**"
click at [115, 130] on button "Clear Search" at bounding box center [104, 135] width 89 height 14
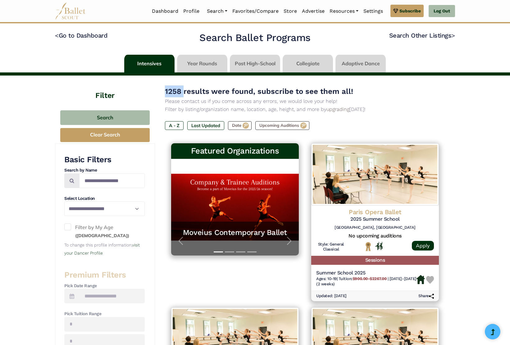
drag, startPoint x: 185, startPoint y: 93, endPoint x: 158, endPoint y: 94, distance: 27.1
click at [204, 101] on p "Please contact us if you come across any errors, we would love your help!" at bounding box center [305, 101] width 280 height 8
drag, startPoint x: 163, startPoint y: 93, endPoint x: 389, endPoint y: 107, distance: 226.7
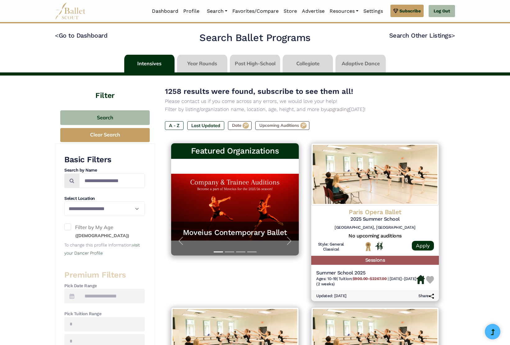
click at [390, 107] on p "Filter by listing/organization name, location, age, height, and more by upgradi…" at bounding box center [305, 109] width 280 height 8
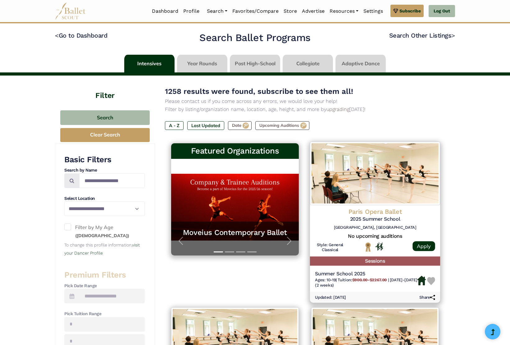
click at [378, 216] on h5 "2025 Summer School" at bounding box center [375, 219] width 120 height 7
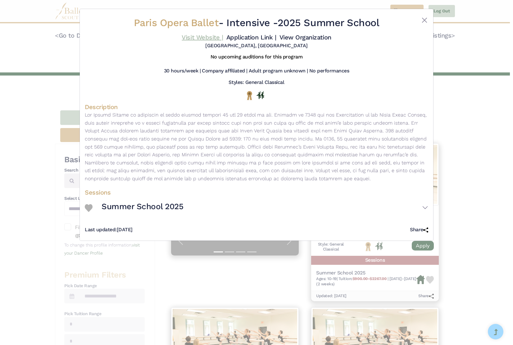
click at [223, 38] on link "Visit Website |" at bounding box center [202, 37] width 41 height 7
click at [423, 21] on button "Close" at bounding box center [424, 19] width 7 height 7
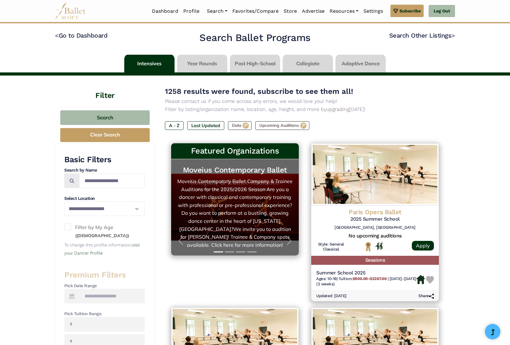
click at [244, 199] on link "Moveius Contemporary Ballet Moveius Contemporary Ballet Company & Trainee Audit…" at bounding box center [234, 207] width 115 height 84
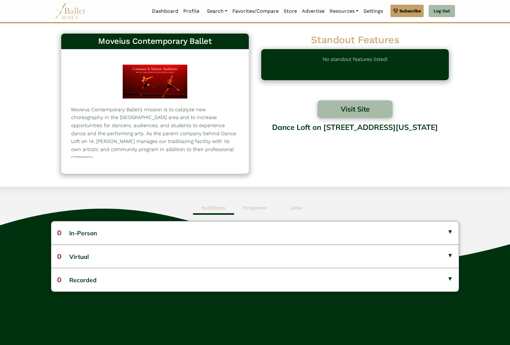
click at [287, 127] on div "Dance Loft on [STREET_ADDRESS][US_STATE]" at bounding box center [355, 142] width 188 height 49
click at [144, 76] on div at bounding box center [155, 81] width 65 height 45
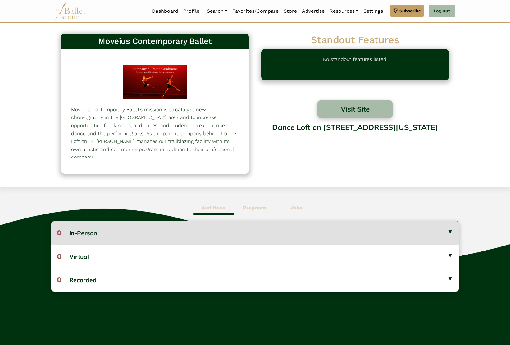
click at [97, 235] on button "0 In-Person" at bounding box center [254, 232] width 407 height 23
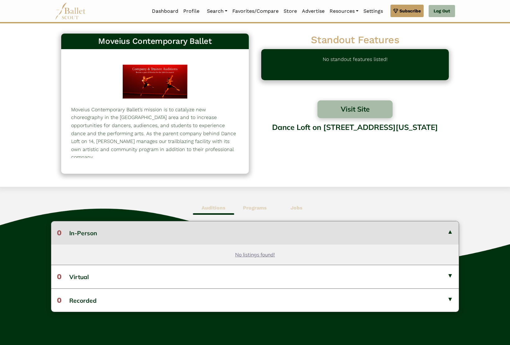
click at [255, 235] on button "0 In-Person" at bounding box center [254, 232] width 407 height 23
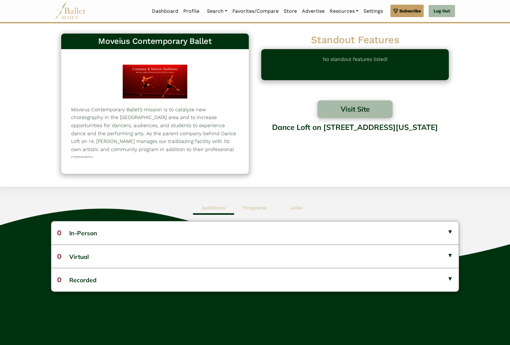
click at [257, 202] on span "Programs" at bounding box center [254, 208] width 41 height 14
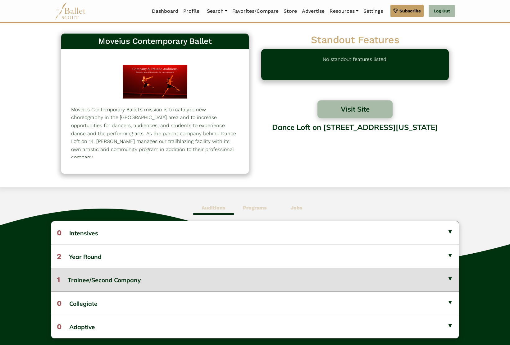
click at [106, 276] on button "1 Trainee/Second Company" at bounding box center [254, 279] width 407 height 23
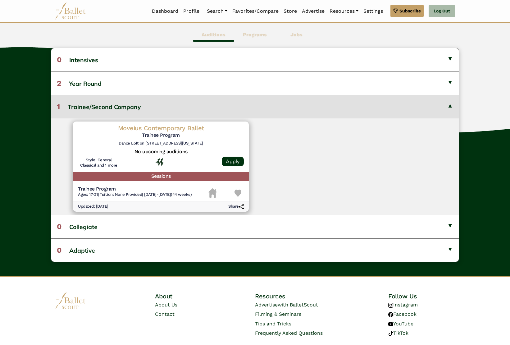
scroll to position [172, 0]
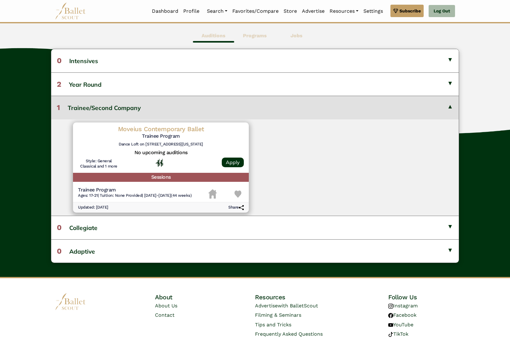
click at [117, 107] on button "1 Trainee/Second Company" at bounding box center [254, 107] width 407 height 23
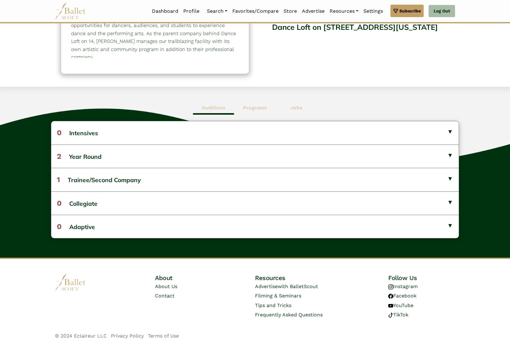
scroll to position [99, 0]
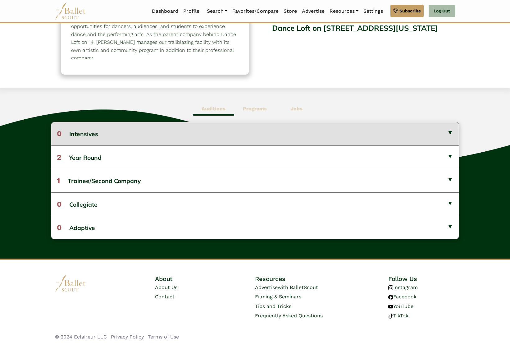
click at [112, 131] on button "0 Intensives" at bounding box center [254, 133] width 407 height 23
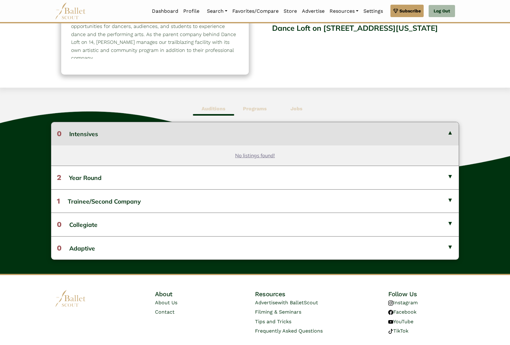
click at [299, 110] on b "Jobs" at bounding box center [296, 109] width 12 height 6
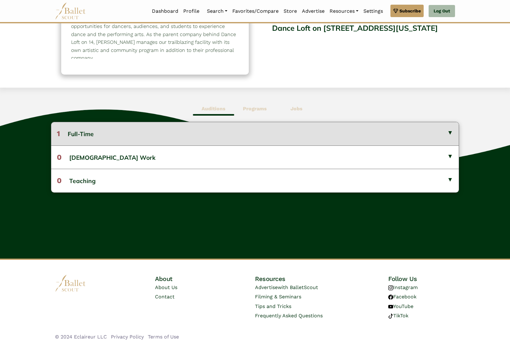
click at [184, 133] on button "1 Full-Time" at bounding box center [254, 133] width 407 height 23
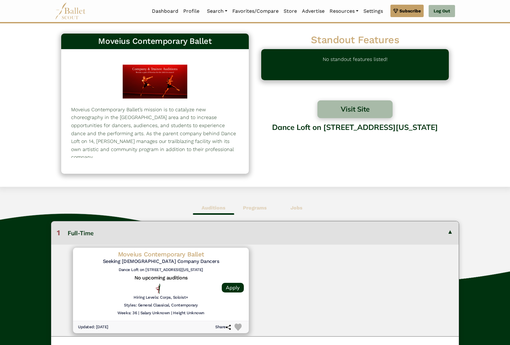
scroll to position [0, 0]
